Goal: Information Seeking & Learning: Find specific page/section

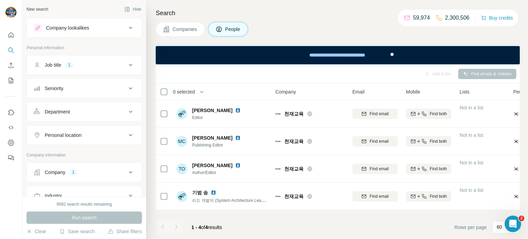
click at [78, 66] on div "Job title 1" at bounding box center [80, 65] width 93 height 7
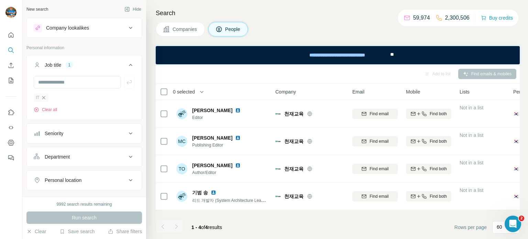
click at [41, 98] on icon "button" at bounding box center [44, 98] width 6 height 6
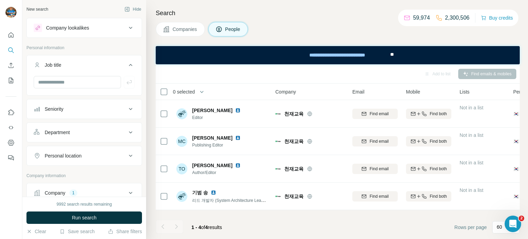
click at [62, 192] on div "Company" at bounding box center [55, 192] width 21 height 7
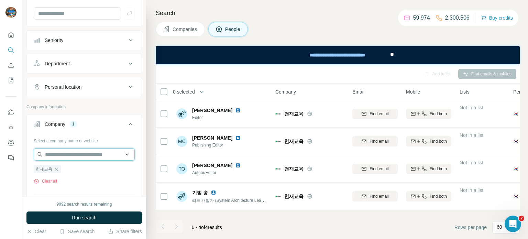
click at [65, 155] on input "text" at bounding box center [84, 154] width 101 height 12
paste input "*******"
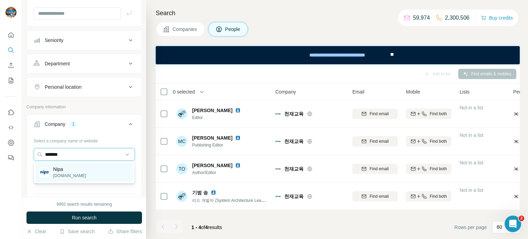
type input "*******"
click at [66, 169] on p "Nipa" at bounding box center [69, 169] width 33 height 7
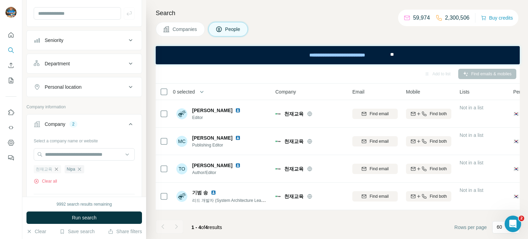
click at [57, 170] on icon "button" at bounding box center [57, 169] width 6 height 6
click at [81, 216] on span "Run search" at bounding box center [84, 217] width 25 height 7
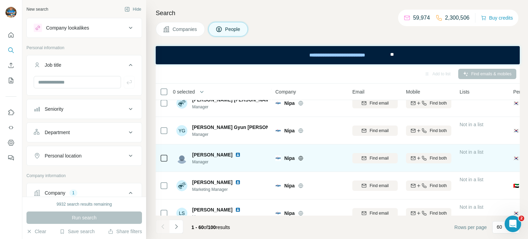
scroll to position [1535, 0]
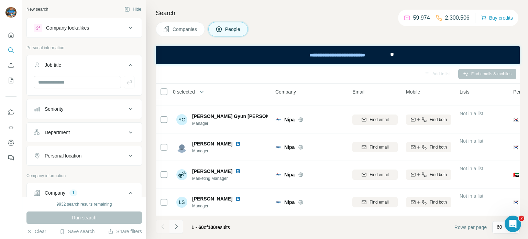
click at [182, 226] on button "Navigate to next page" at bounding box center [177, 227] width 14 height 14
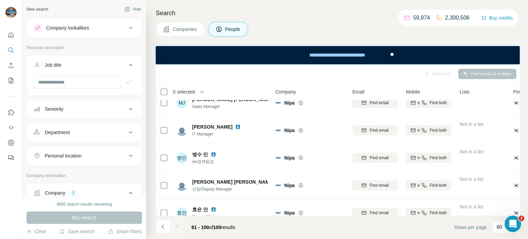
scroll to position [0, 0]
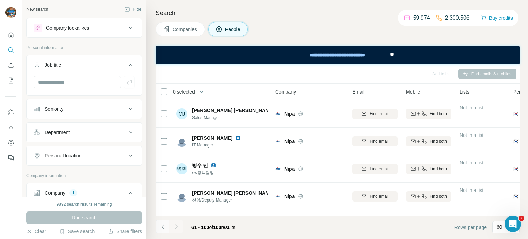
click at [162, 228] on icon "Navigate to previous page" at bounding box center [163, 226] width 7 height 7
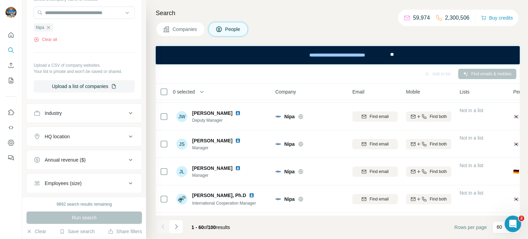
scroll to position [212, 0]
